Goal: Information Seeking & Learning: Learn about a topic

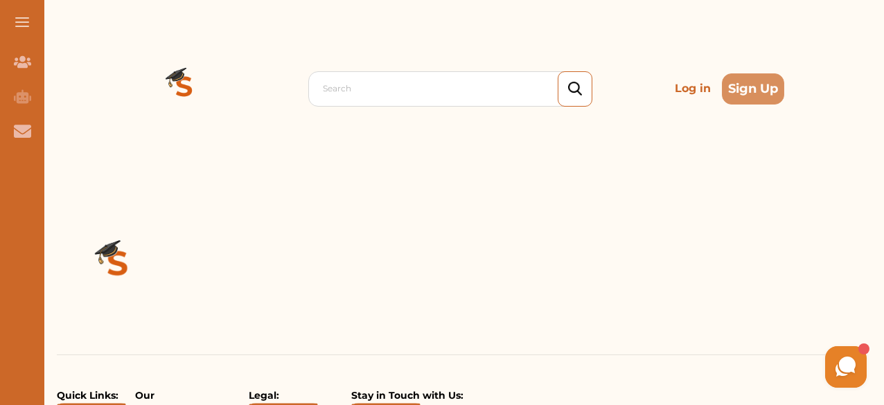
click at [18, 21] on span at bounding box center [22, 21] width 14 height 1
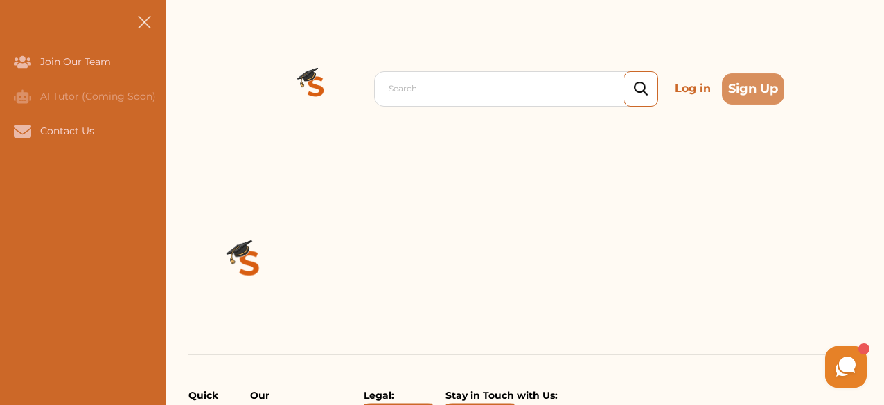
click at [136, 24] on button at bounding box center [144, 22] width 44 height 44
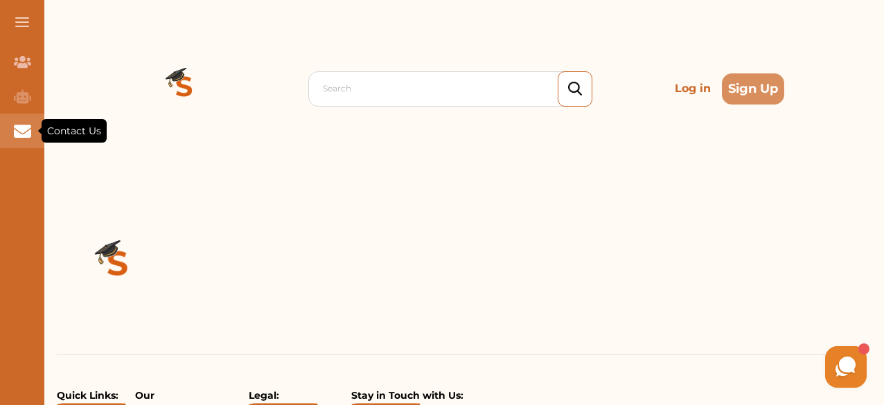
click at [21, 127] on icon "Contact Us" at bounding box center [22, 131] width 17 height 12
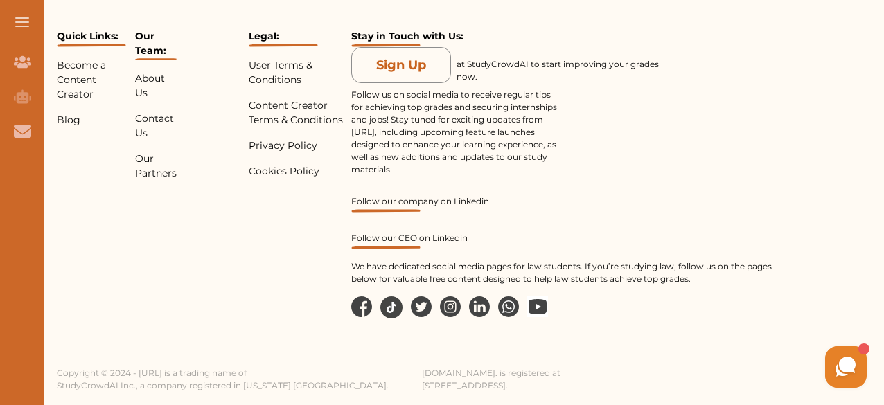
scroll to position [793, 0]
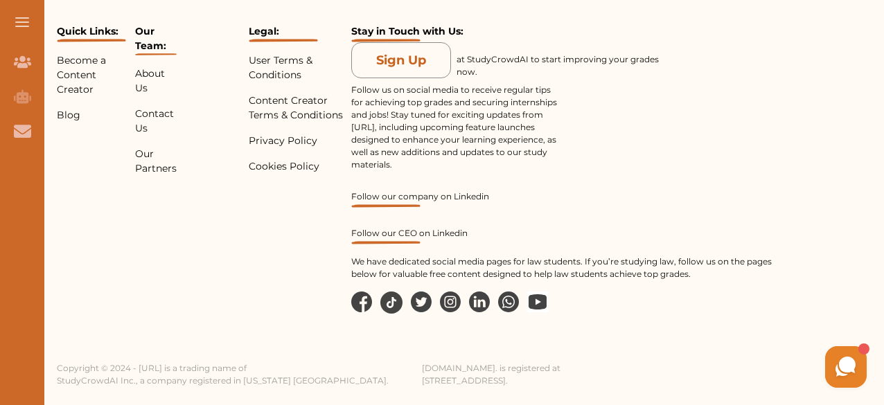
click at [846, 369] on use at bounding box center [846, 367] width 20 height 20
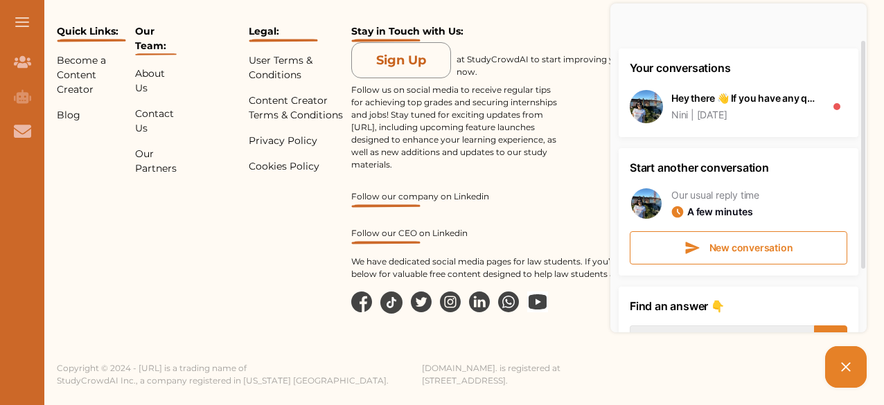
scroll to position [146, 0]
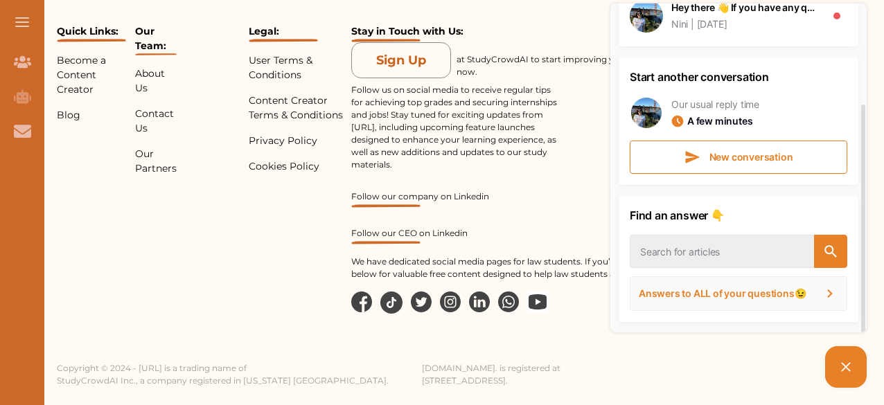
click at [653, 293] on div "Answers to ALL of your questions😉" at bounding box center [739, 294] width 218 height 35
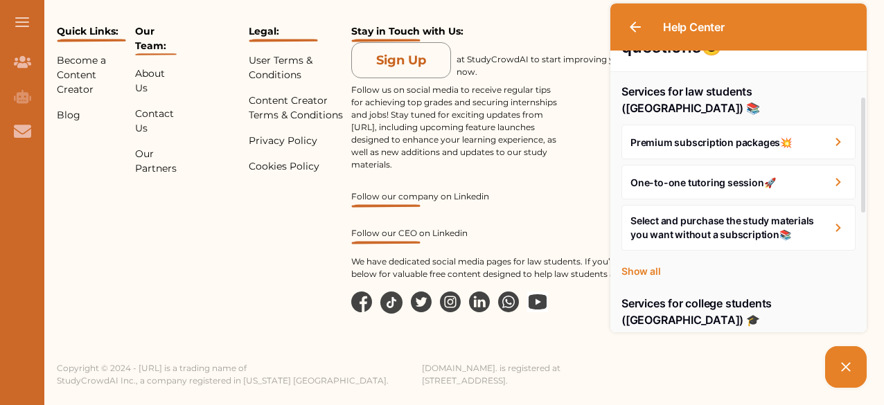
scroll to position [108, 0]
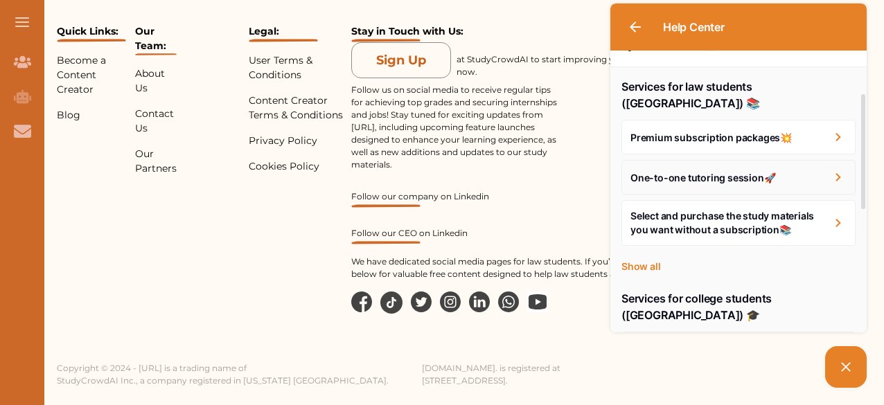
click at [679, 171] on article "One-to-one tutoring session🚀" at bounding box center [739, 177] width 234 height 35
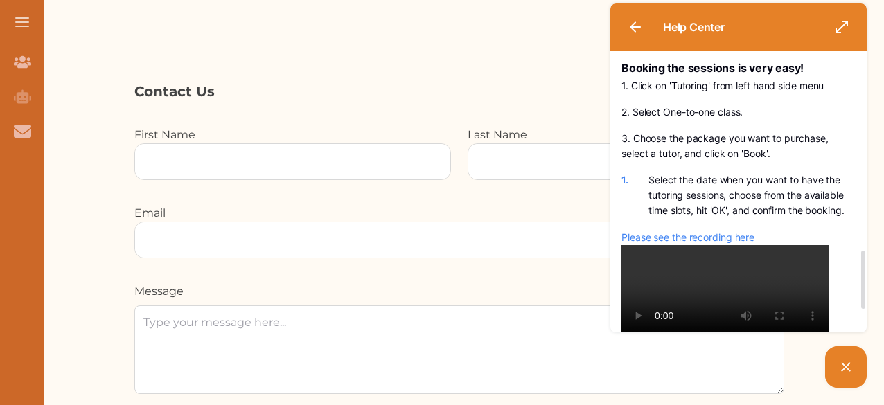
scroll to position [0, 0]
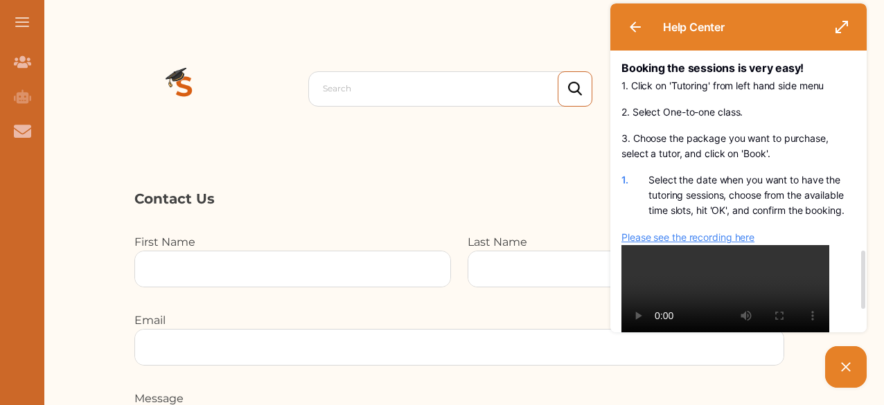
click at [24, 23] on button at bounding box center [22, 22] width 44 height 44
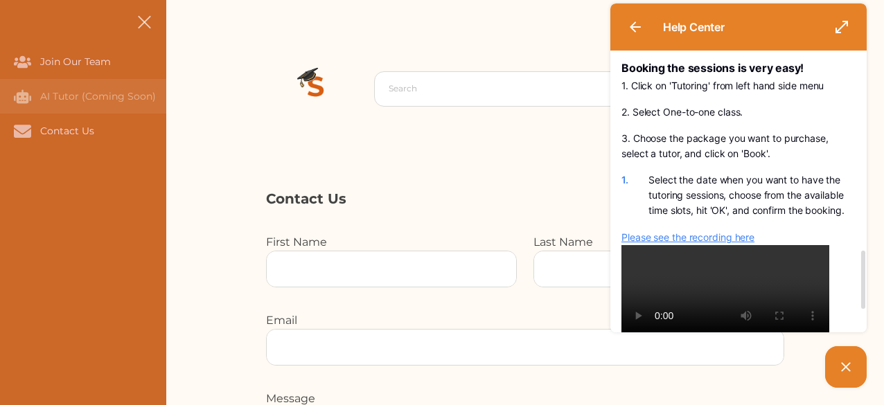
click at [68, 89] on div "AI Tutor (Coming Soon)" at bounding box center [83, 96] width 166 height 35
click at [143, 18] on button at bounding box center [144, 22] width 44 height 44
